Goal: Task Accomplishment & Management: Manage account settings

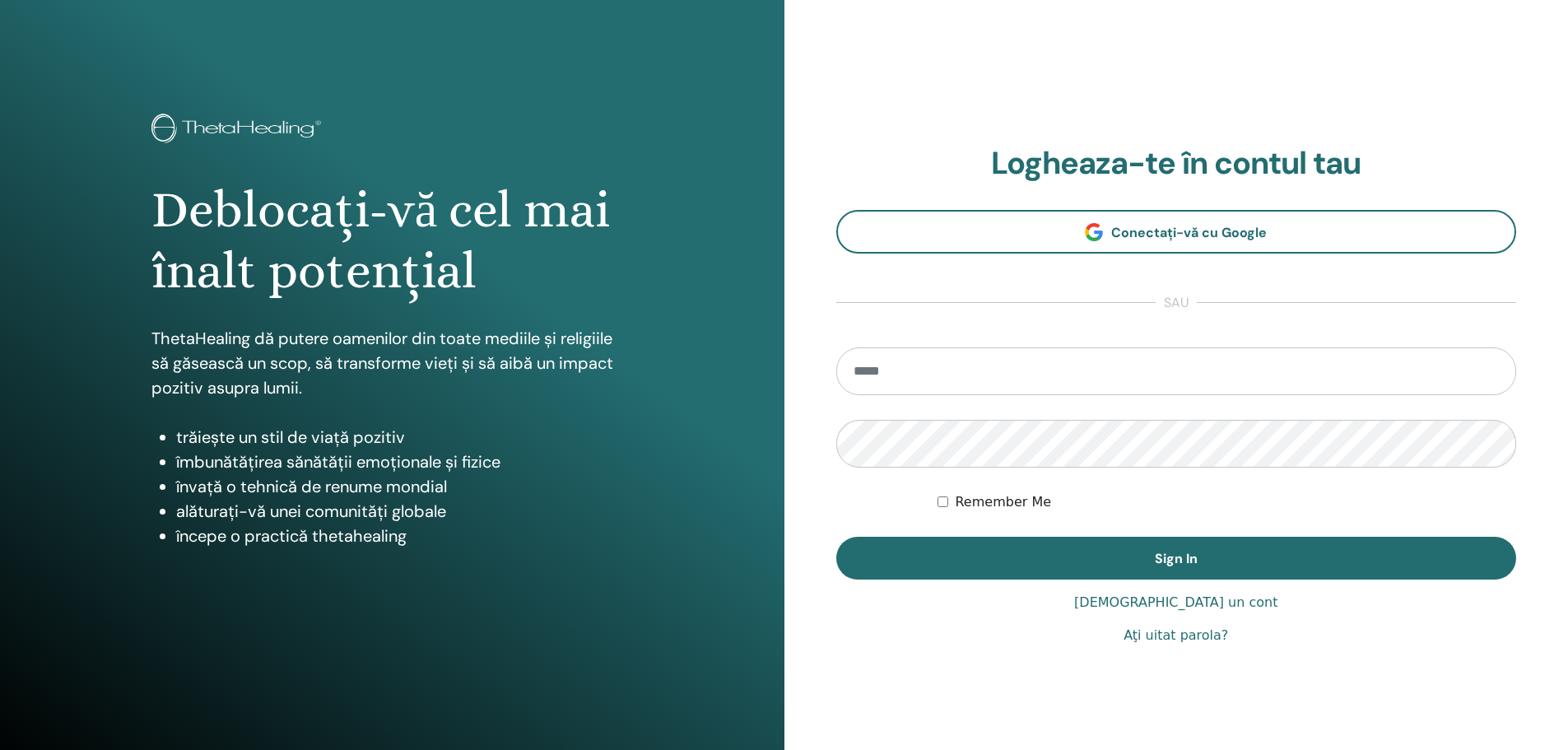
type input "**********"
click at [1003, 500] on label "Remember Me" at bounding box center [1003, 503] width 96 height 20
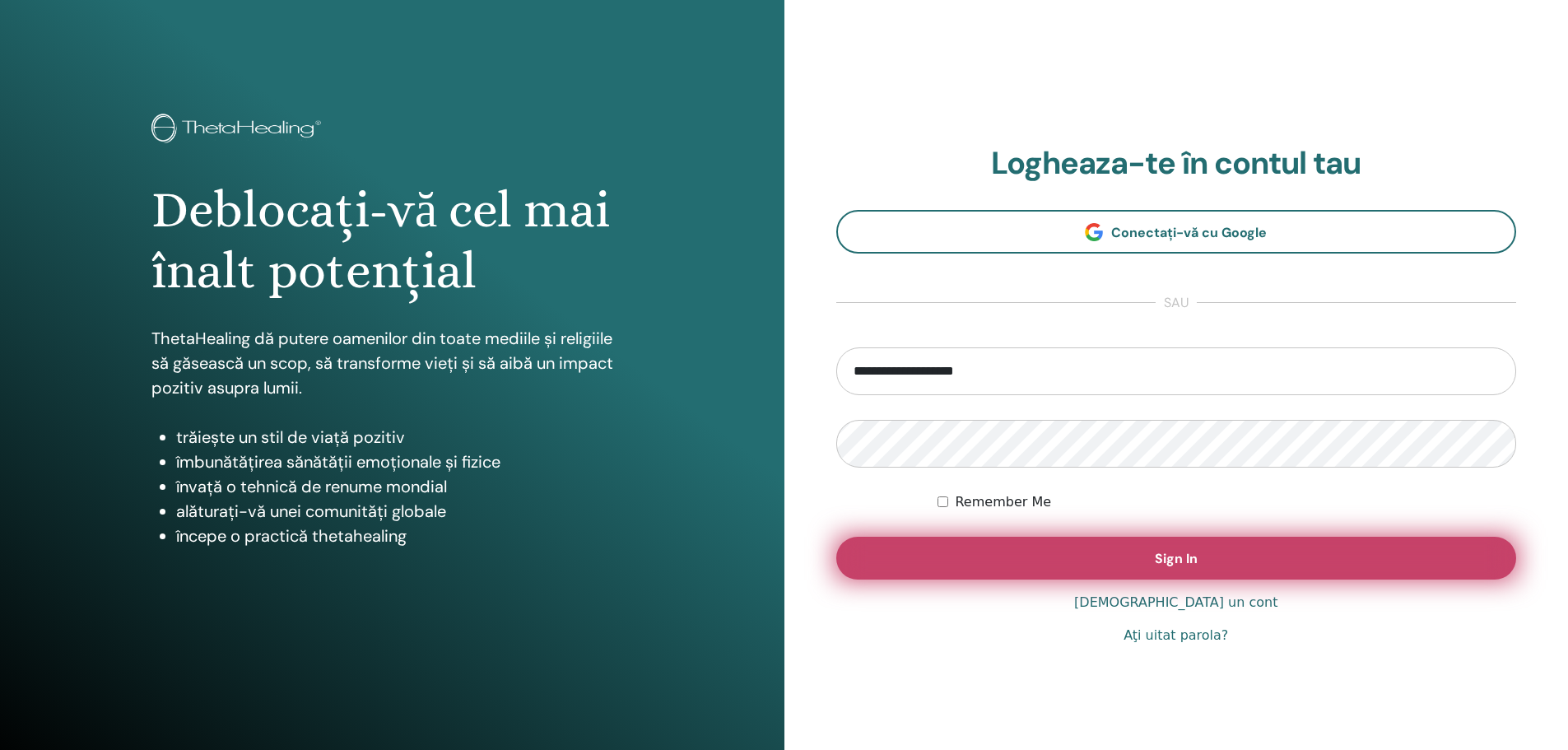
click at [1169, 555] on span "Sign In" at bounding box center [1176, 559] width 43 height 18
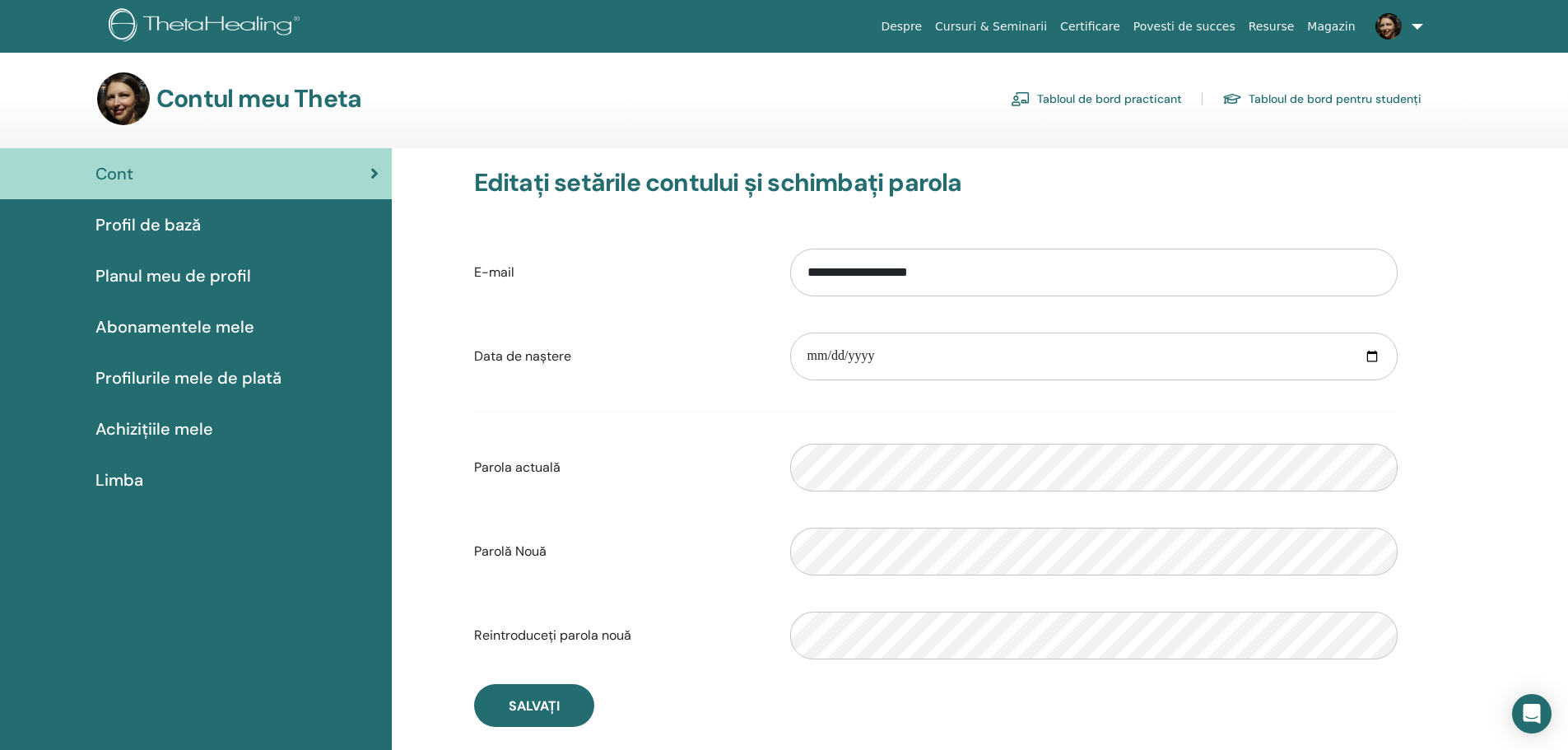
click at [1126, 100] on link "Tabloul de bord practicant" at bounding box center [1096, 98] width 172 height 27
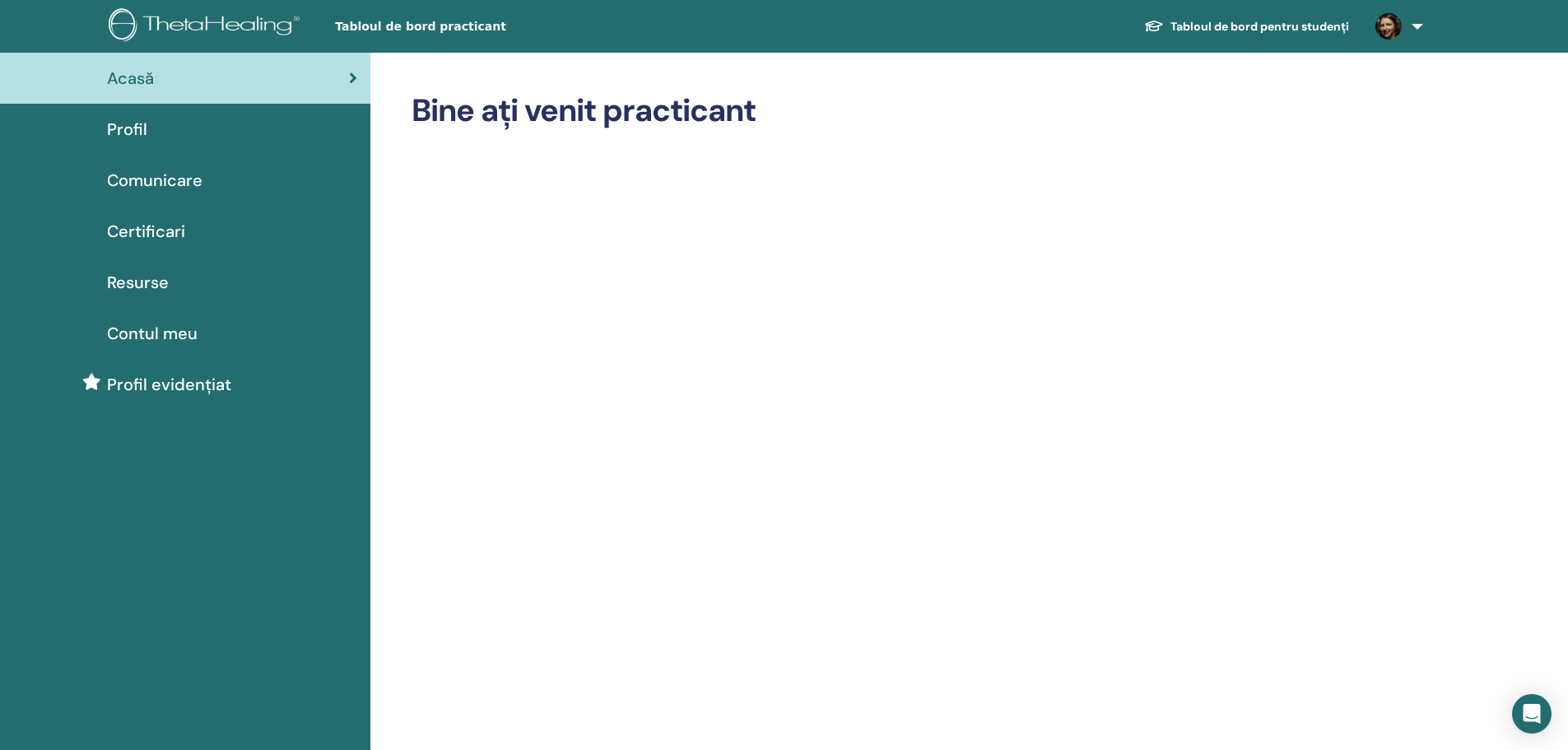
click at [170, 384] on span "Profil evidențiat" at bounding box center [169, 384] width 125 height 25
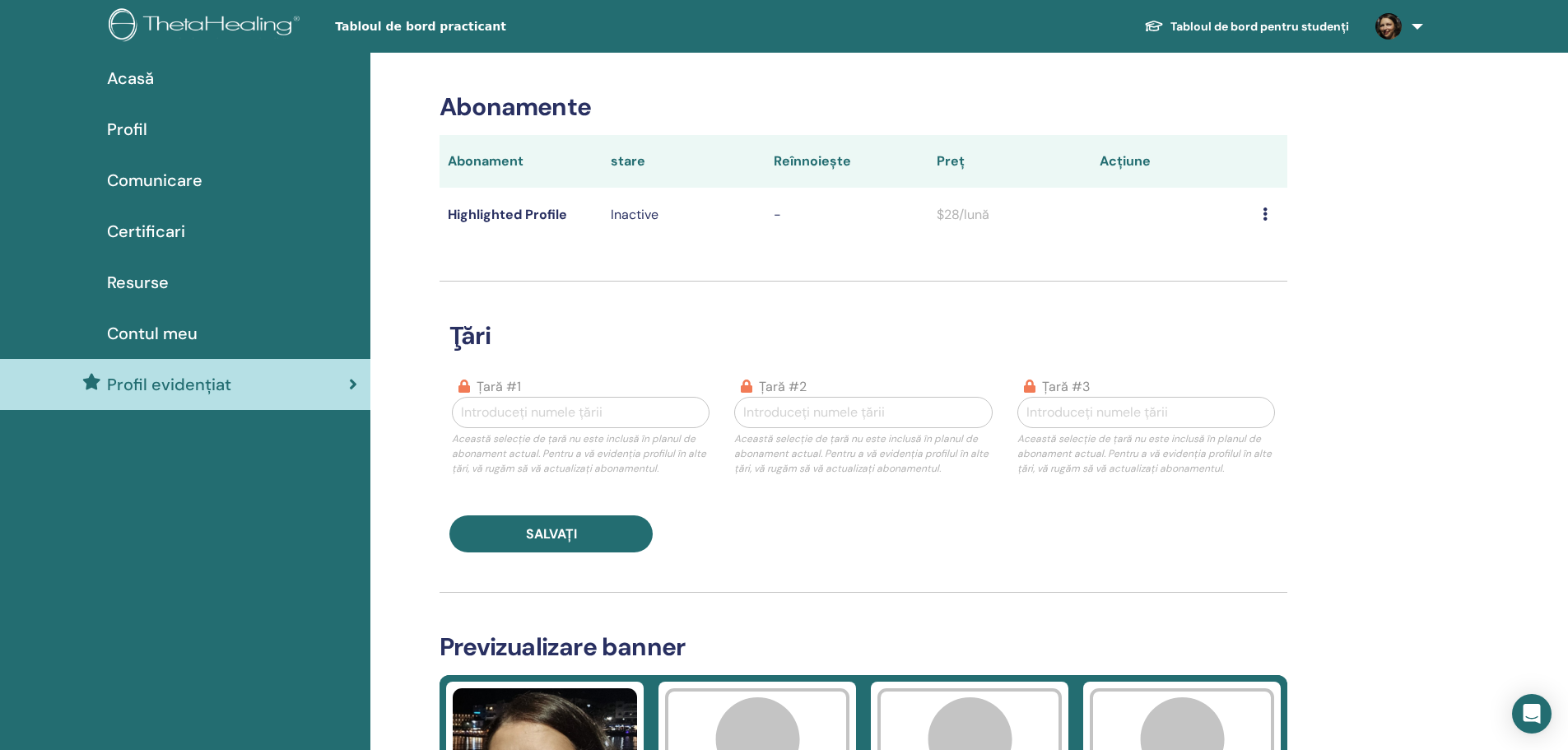
click at [172, 234] on span "Certificari" at bounding box center [146, 231] width 78 height 25
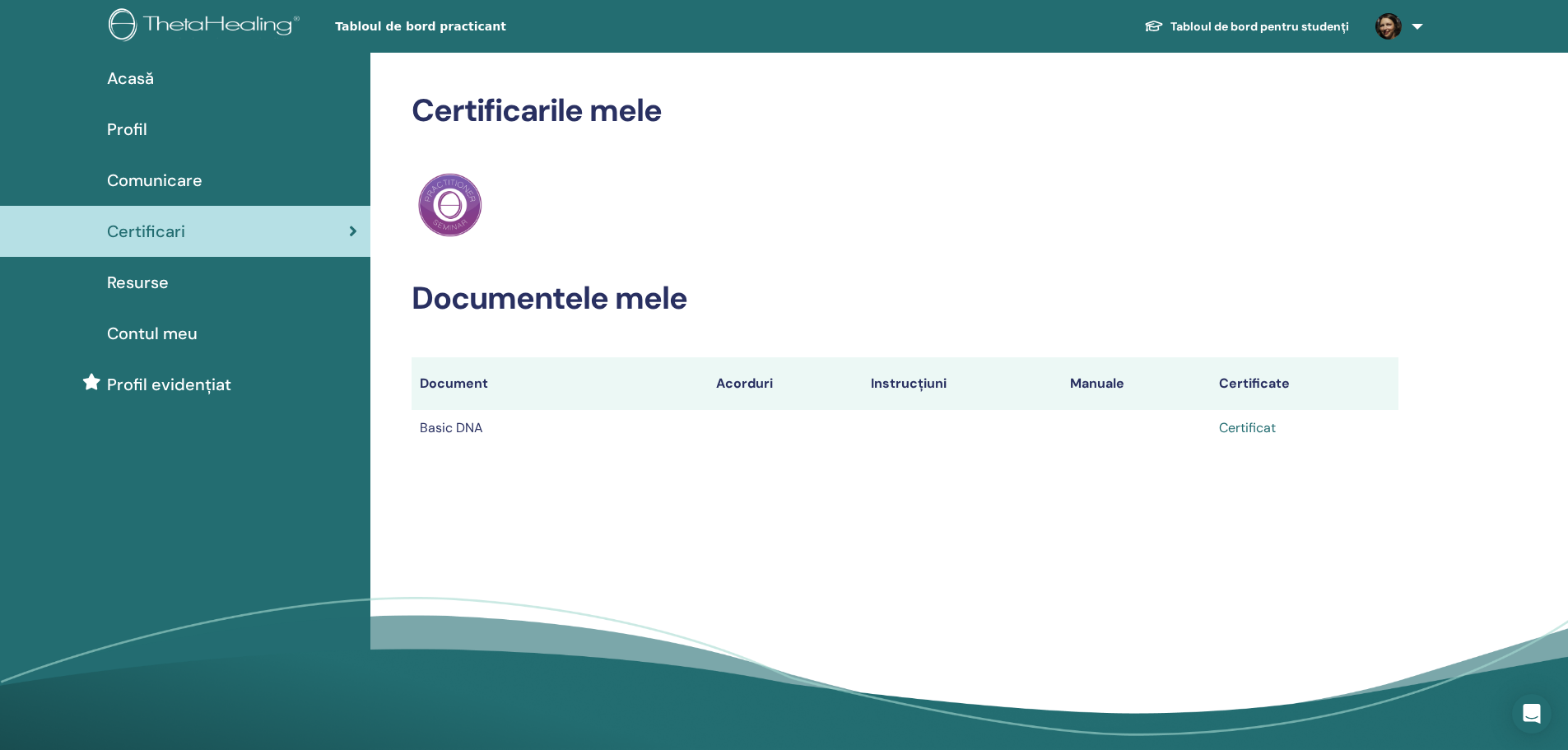
click at [1259, 427] on link "Certificat" at bounding box center [1248, 428] width 57 height 18
